Goal: Obtain resource: Obtain resource

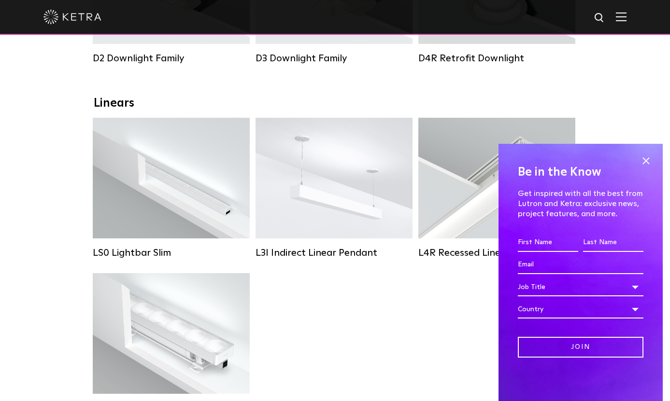
scroll to position [338, 0]
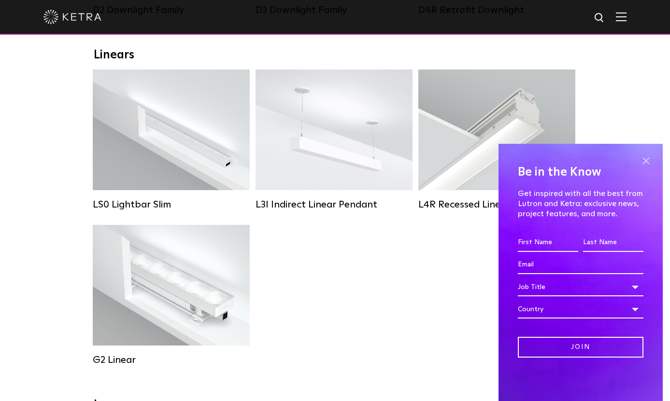
click at [643, 160] on span at bounding box center [645, 161] width 14 height 14
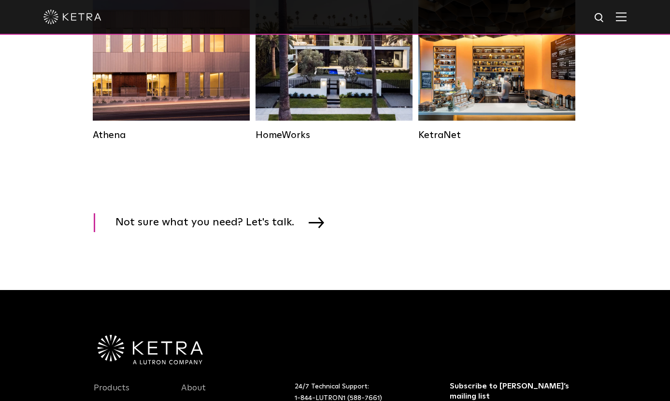
scroll to position [1207, 0]
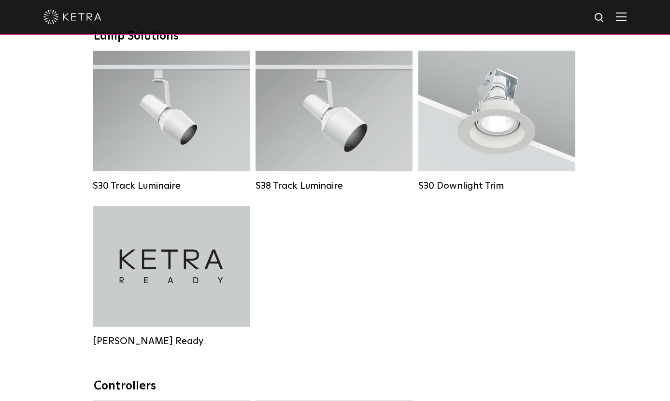
scroll to position [563, 0]
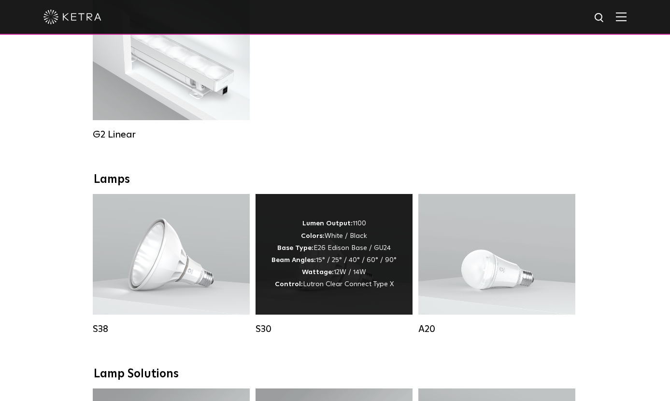
click at [347, 285] on div "Lumen Output: 1100 Colors: White / Black Base Type: E26 Edison Base / GU24 Beam…" at bounding box center [333, 254] width 125 height 73
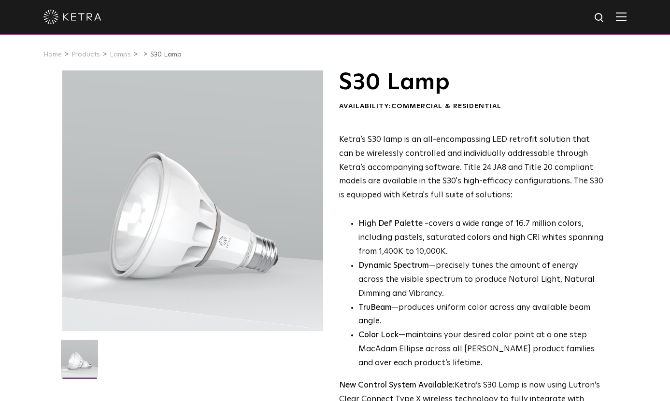
scroll to position [193, 0]
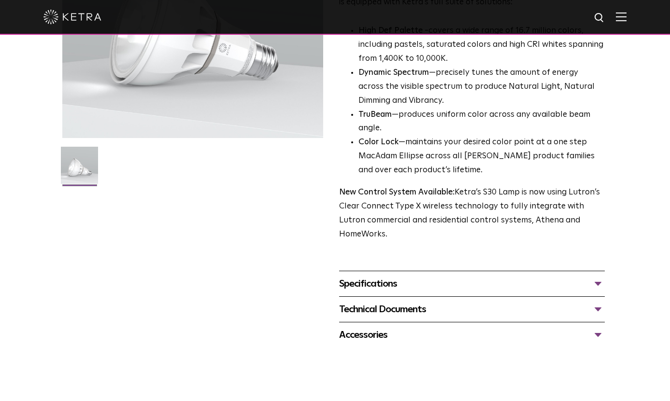
click at [398, 276] on div "Specifications" at bounding box center [472, 283] width 266 height 15
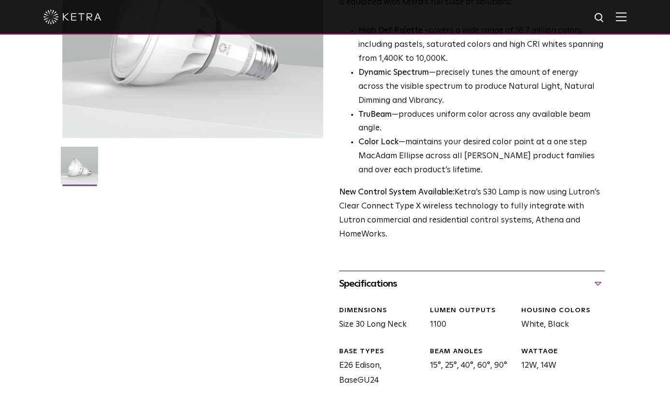
scroll to position [434, 0]
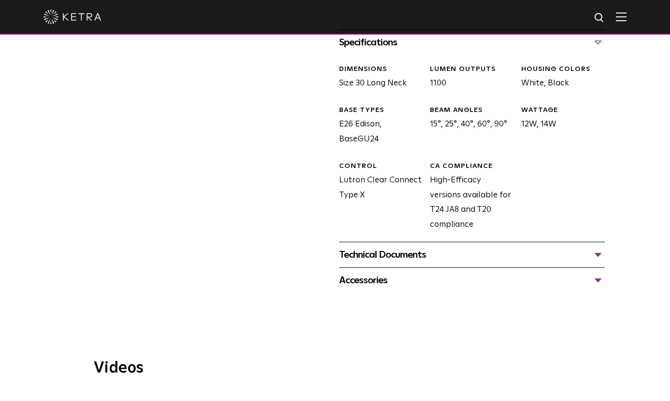
click at [378, 247] on div "Technical Documents" at bounding box center [472, 254] width 266 height 15
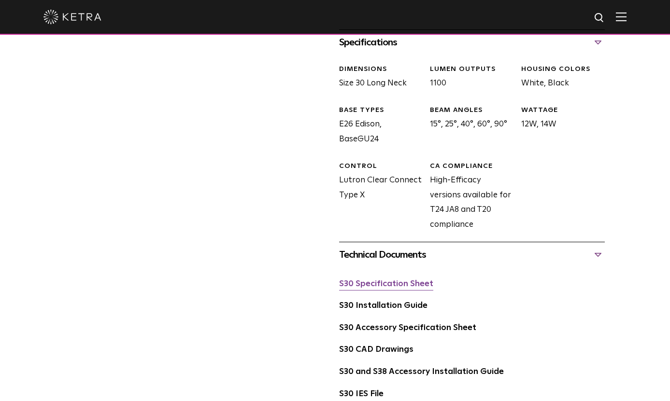
click at [378, 280] on link "S30 Specification Sheet" at bounding box center [386, 284] width 94 height 8
